Goal: Task Accomplishment & Management: Complete application form

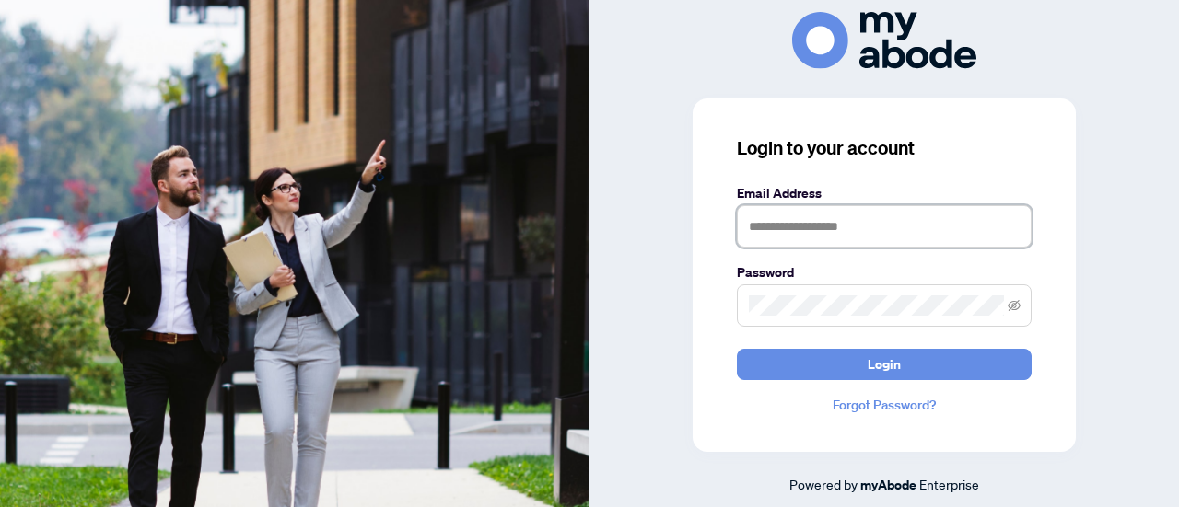
type input "**********"
click at [1102, 278] on div "**********" at bounding box center [883, 253] width 589 height 483
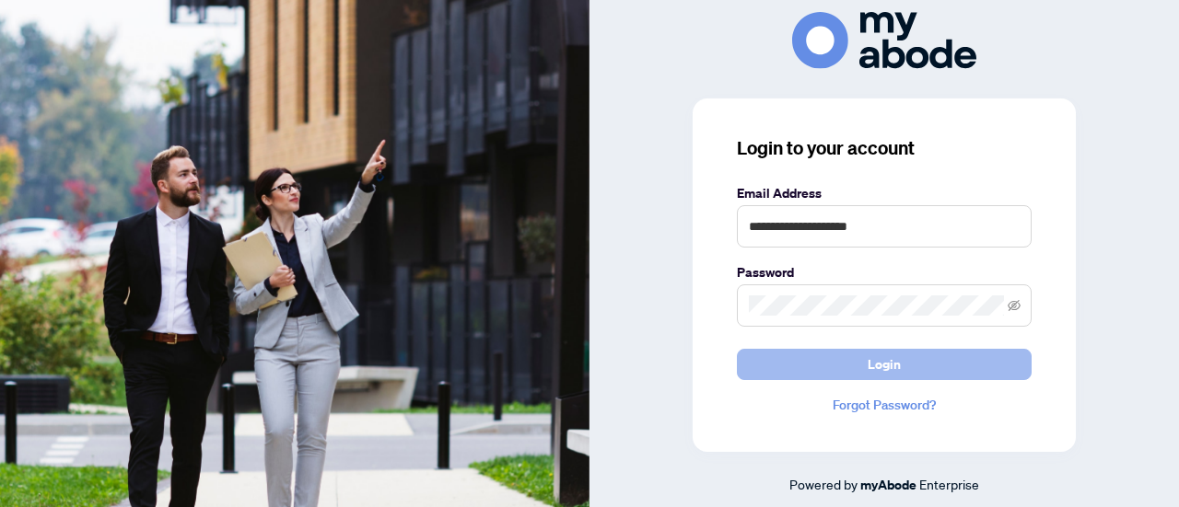
click at [910, 367] on button "Login" at bounding box center [884, 364] width 295 height 31
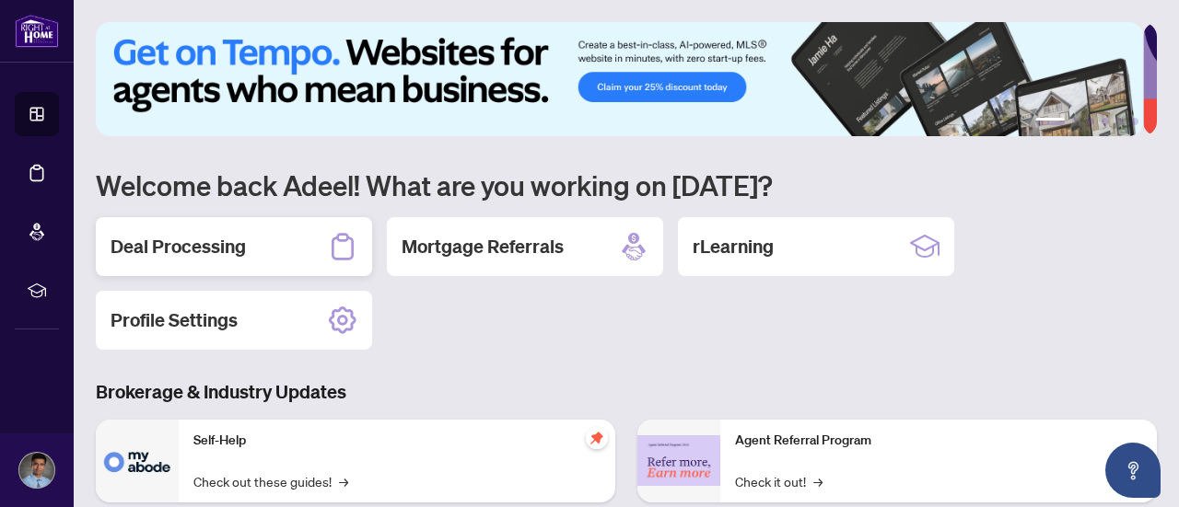
click at [208, 251] on h2 "Deal Processing" at bounding box center [178, 247] width 135 height 26
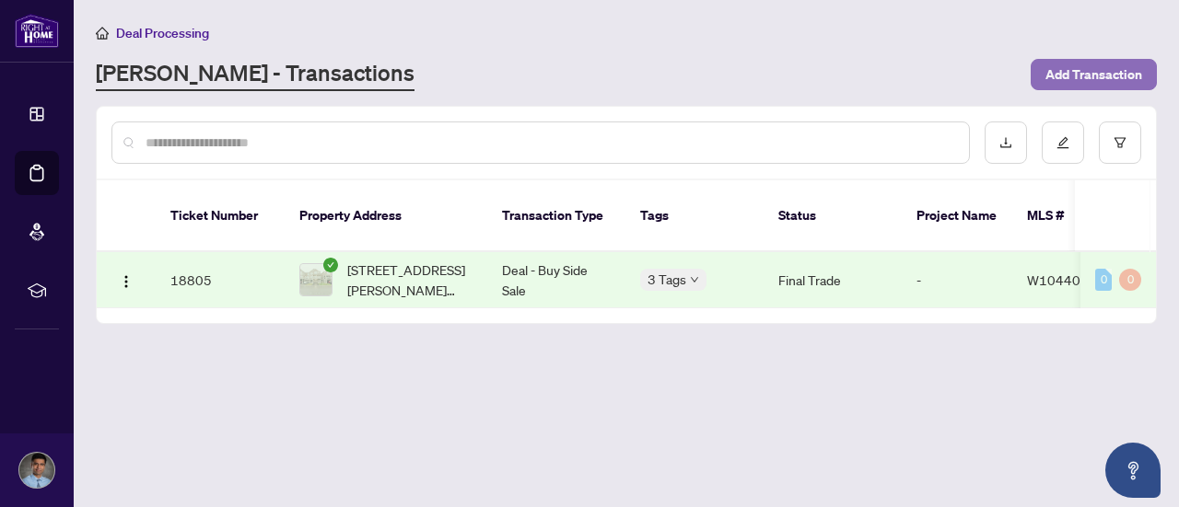
click at [1117, 77] on span "Add Transaction" at bounding box center [1093, 74] width 97 height 29
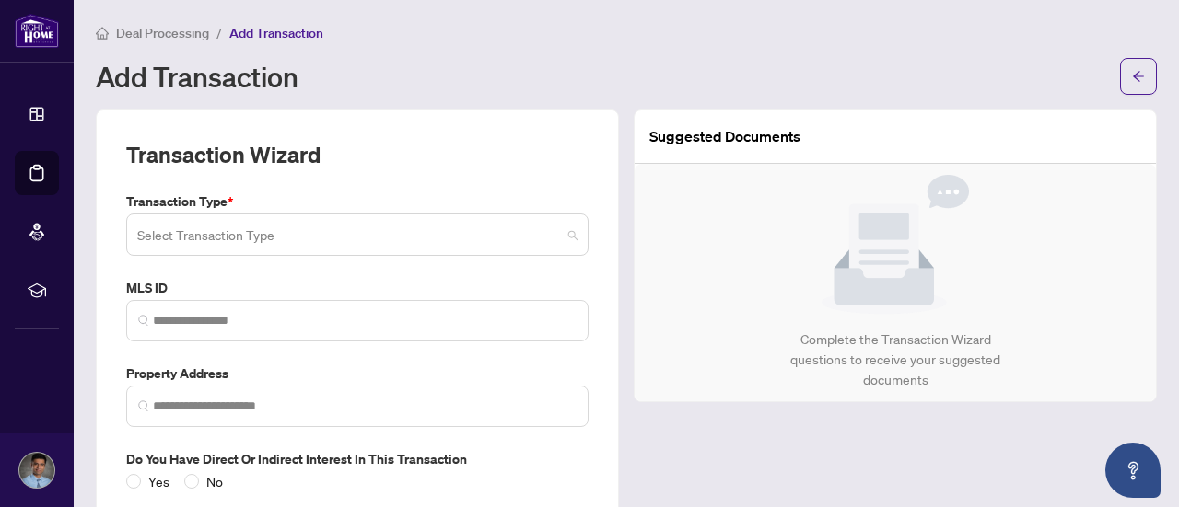
click at [291, 225] on input "search" at bounding box center [349, 237] width 424 height 41
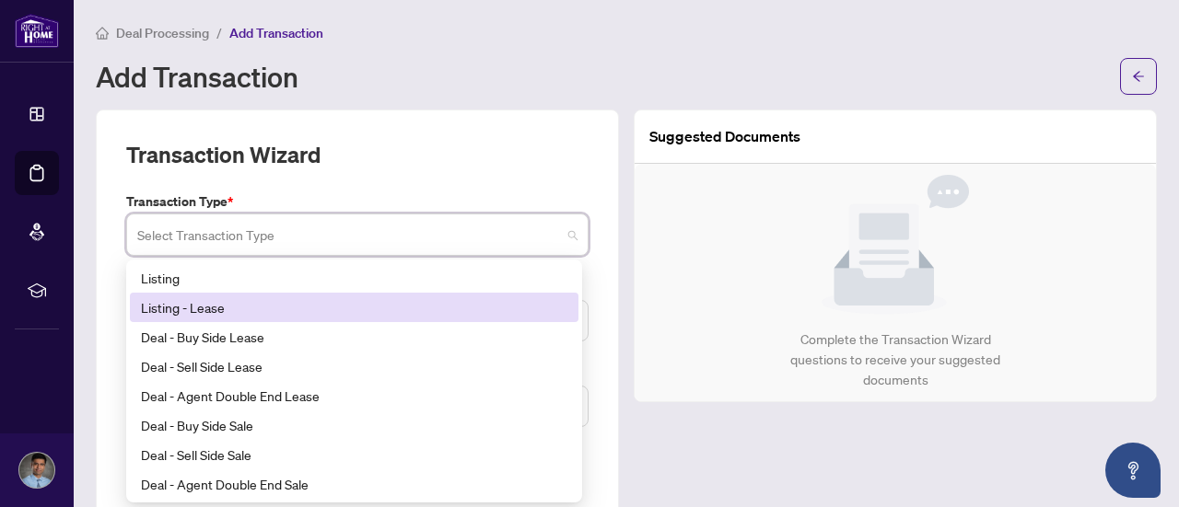
click at [204, 310] on div "Listing - Lease" at bounding box center [354, 307] width 426 height 20
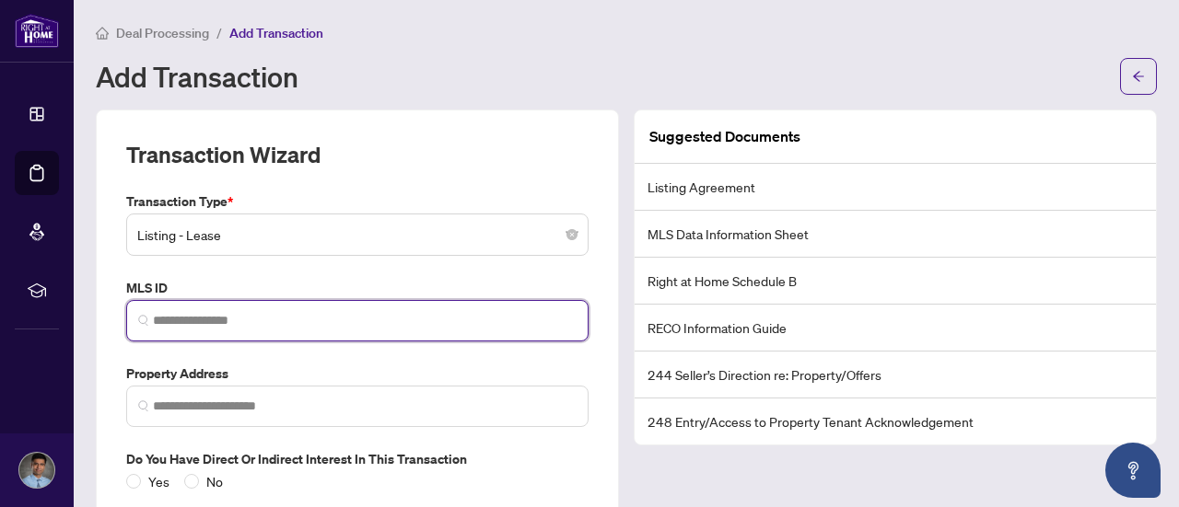
click at [221, 320] on input "search" at bounding box center [365, 320] width 424 height 19
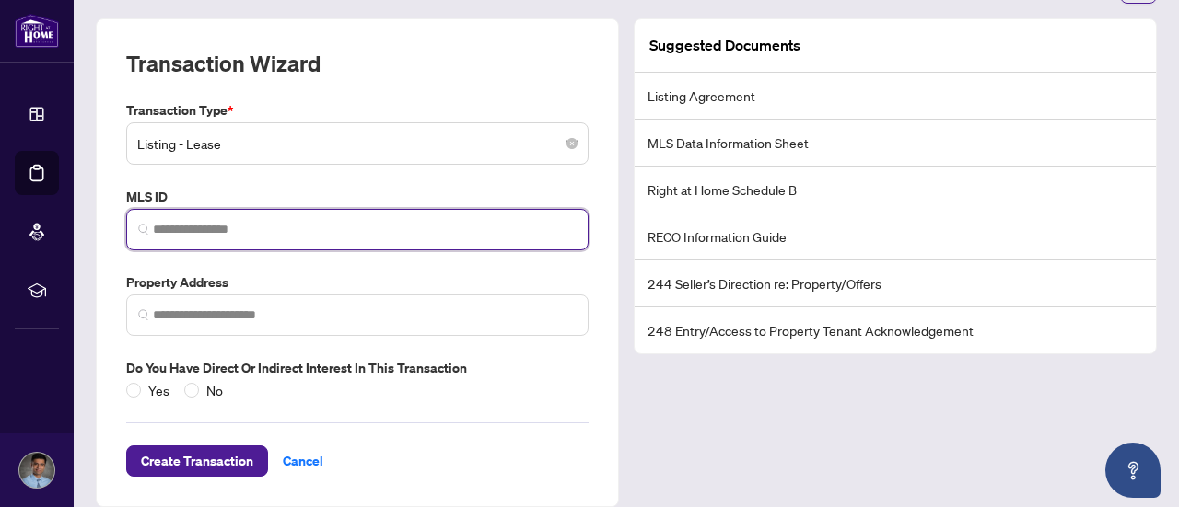
scroll to position [105, 0]
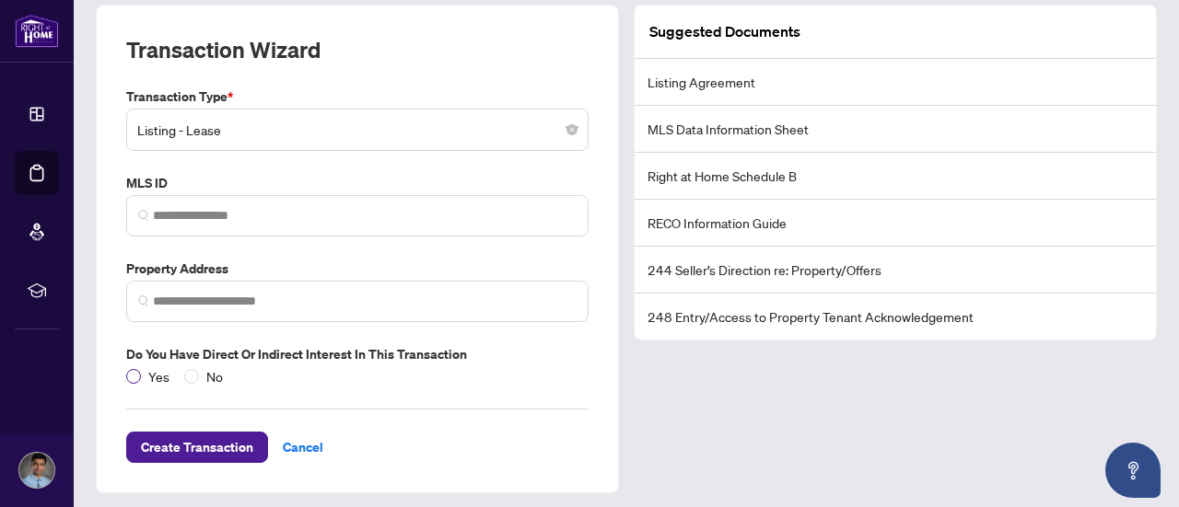
click at [141, 375] on span "Yes" at bounding box center [159, 377] width 36 height 20
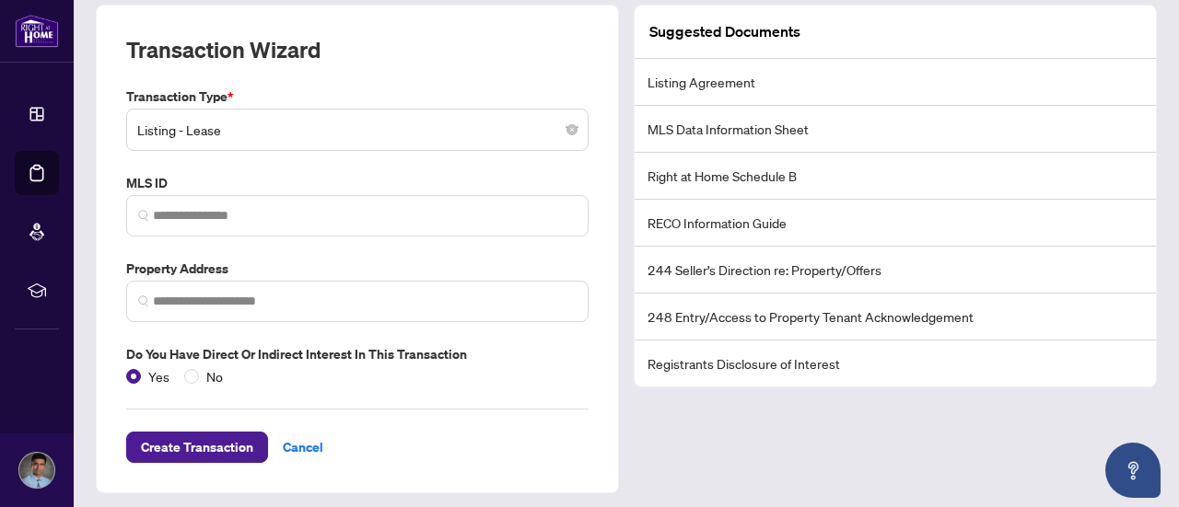
click at [687, 364] on li "Registrants Disclosure of Interest" at bounding box center [895, 364] width 521 height 46
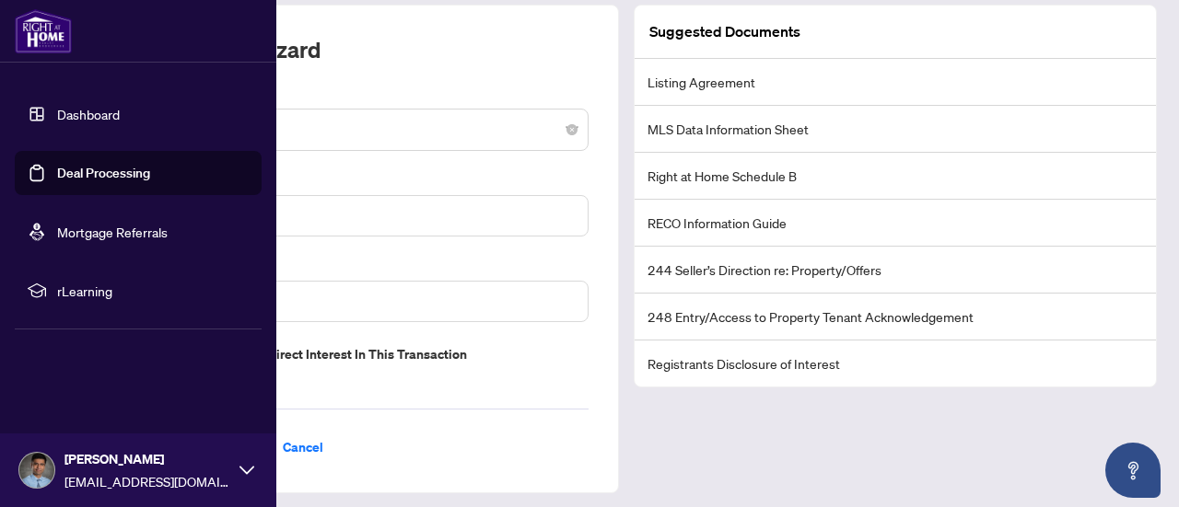
click at [43, 36] on img at bounding box center [43, 31] width 57 height 44
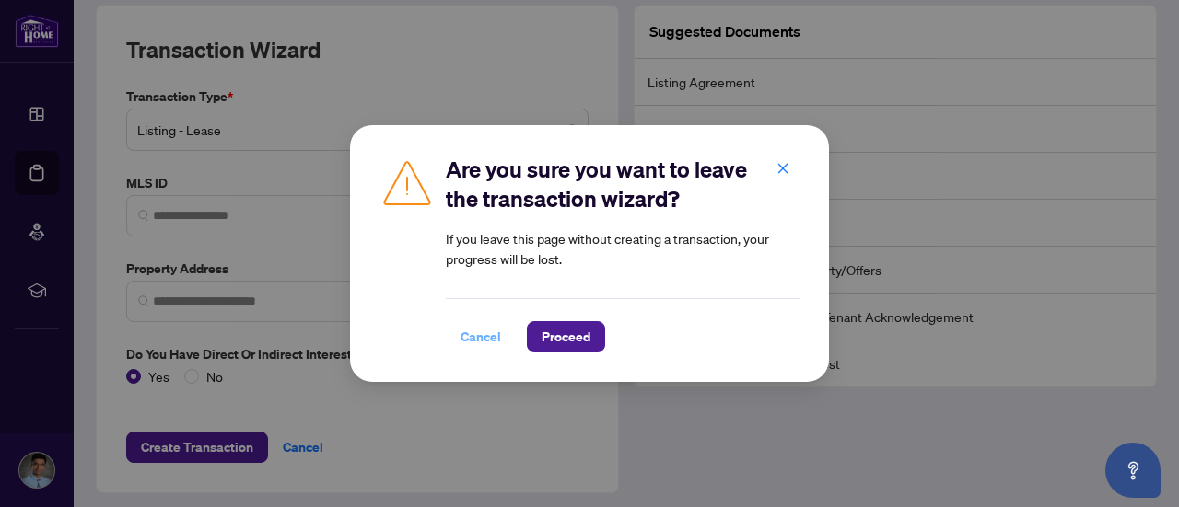
click at [484, 340] on span "Cancel" at bounding box center [481, 336] width 41 height 29
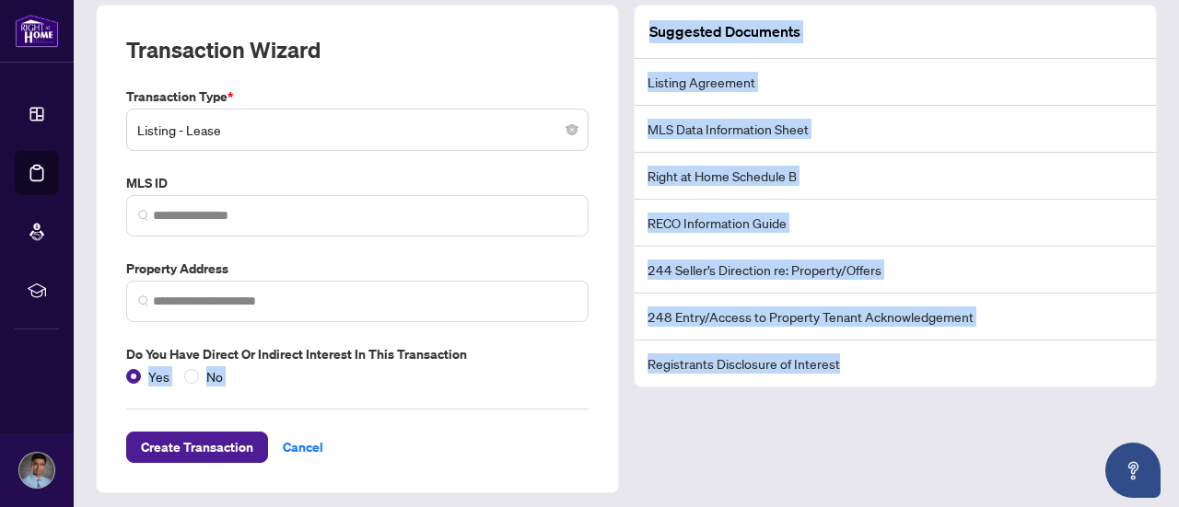
drag, startPoint x: 834, startPoint y: 357, endPoint x: 614, endPoint y: 344, distance: 220.5
click at [614, 344] on div "Transaction Wizard Transaction Type * Listing - Lease 13 14 15 Listing Listing …" at bounding box center [626, 249] width 1076 height 489
click at [728, 356] on li "Registrants Disclosure of Interest" at bounding box center [895, 364] width 521 height 46
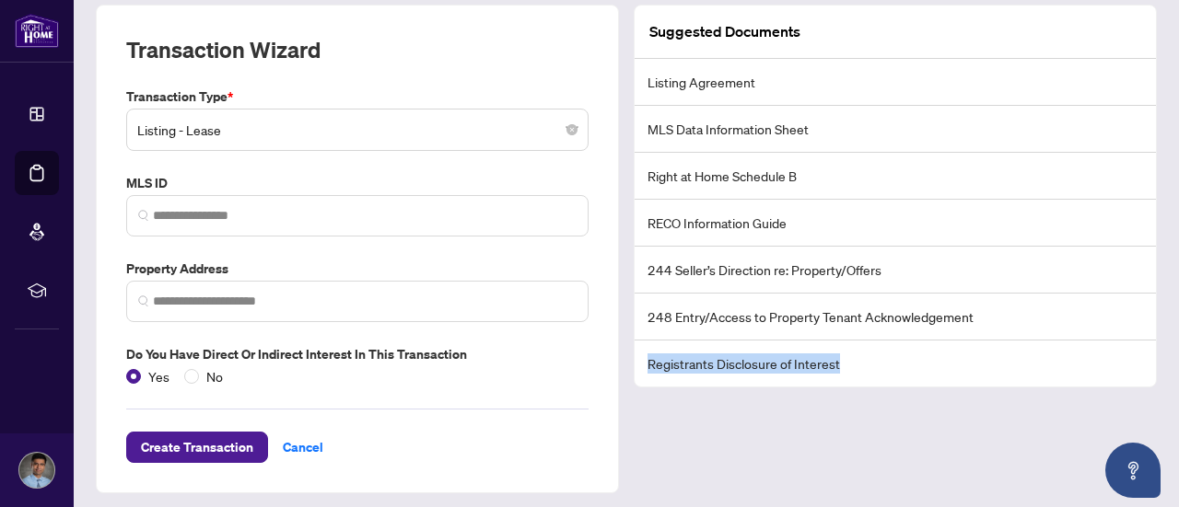
drag, startPoint x: 843, startPoint y: 360, endPoint x: 636, endPoint y: 360, distance: 207.2
click at [636, 360] on li "Registrants Disclosure of Interest" at bounding box center [895, 364] width 521 height 46
copy li "Registrants Disclosure of Interest"
click at [804, 410] on div "Suggested Documents Listing Agreement MLS Data Information Sheet Right at Home …" at bounding box center [895, 249] width 538 height 489
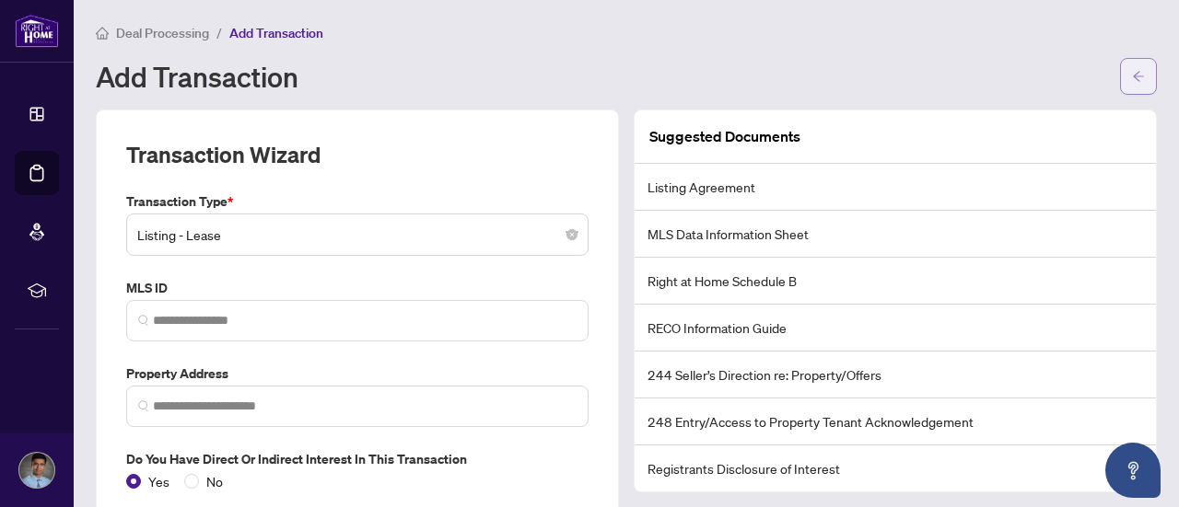
click at [1120, 79] on button "button" at bounding box center [1138, 76] width 37 height 37
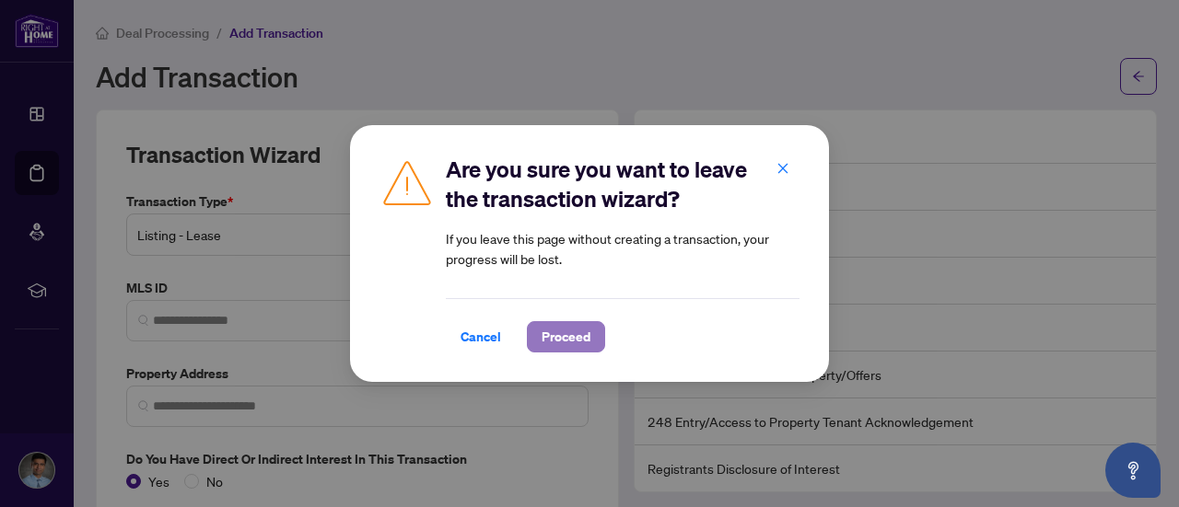
click at [567, 333] on span "Proceed" at bounding box center [566, 336] width 49 height 29
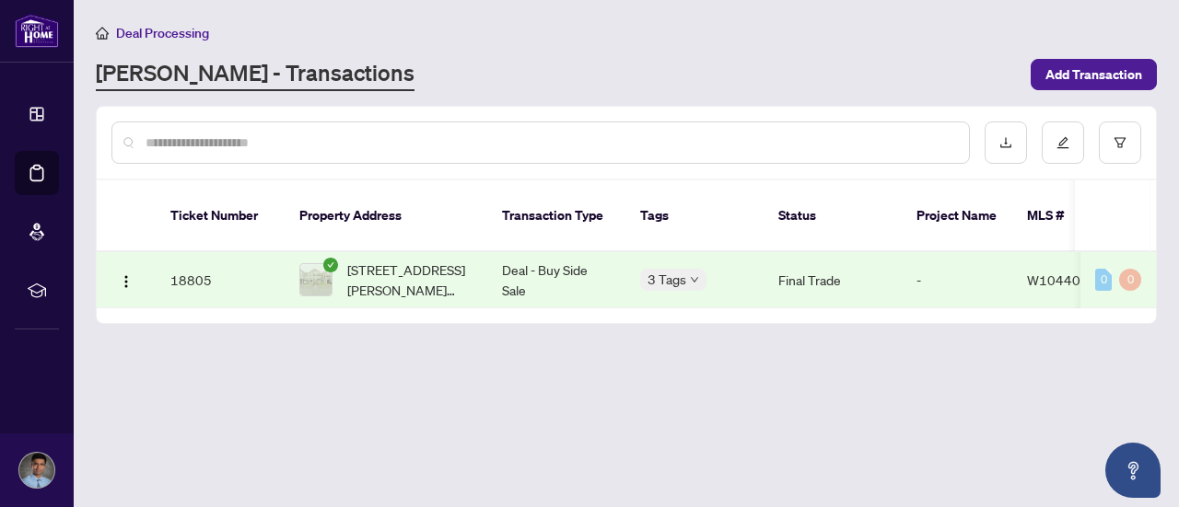
click at [155, 32] on span "Deal Processing" at bounding box center [162, 33] width 93 height 17
